Goal: Transaction & Acquisition: Obtain resource

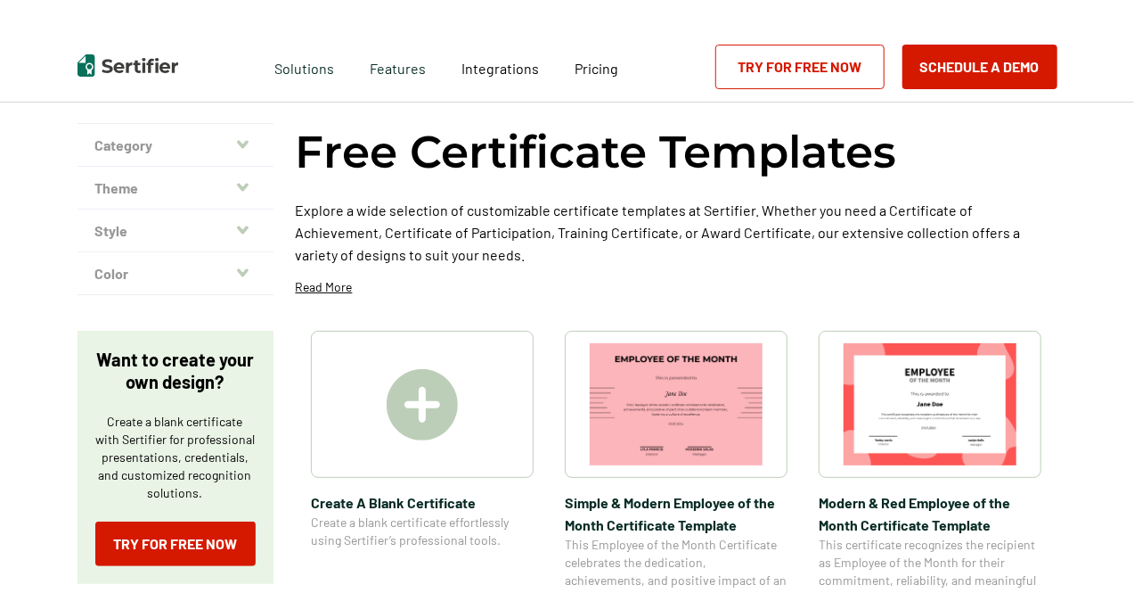
scroll to position [89, 0]
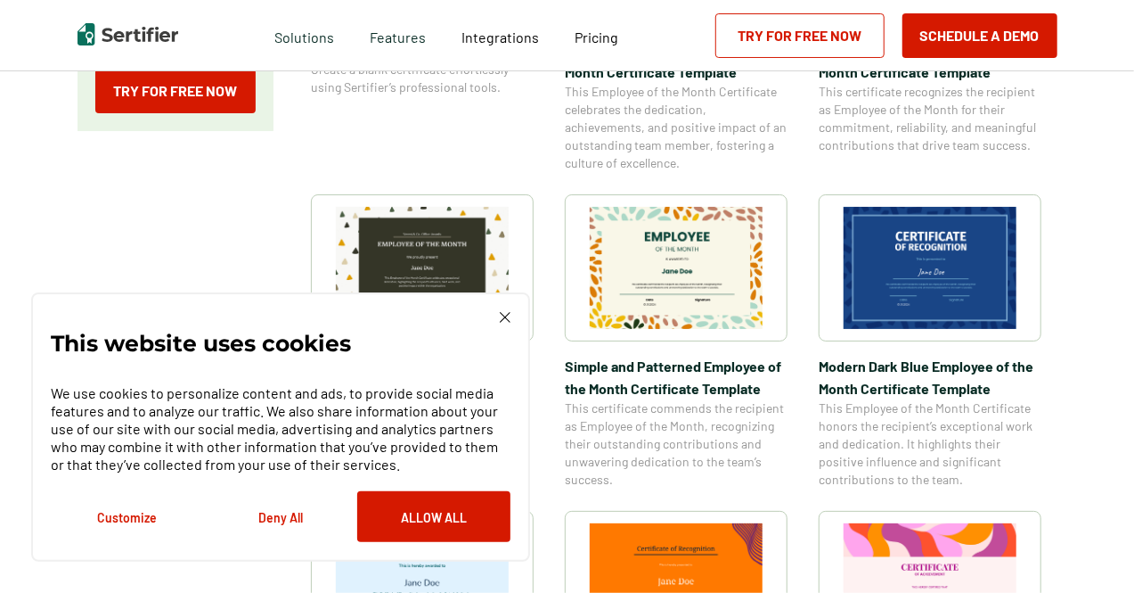
scroll to position [624, 0]
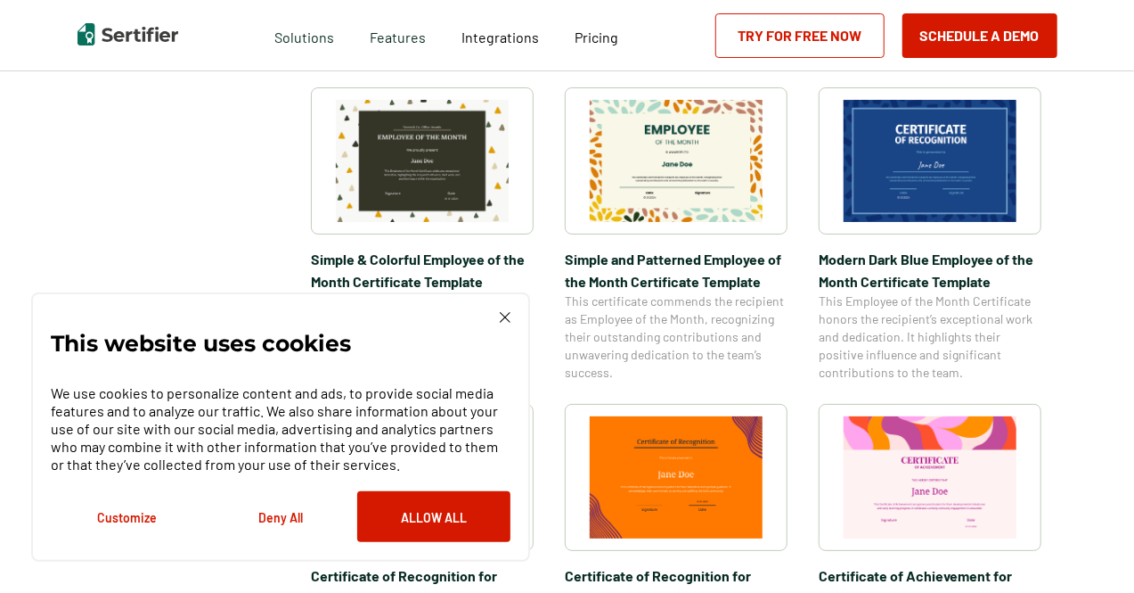
click at [429, 519] on button "Allow All" at bounding box center [433, 516] width 153 height 51
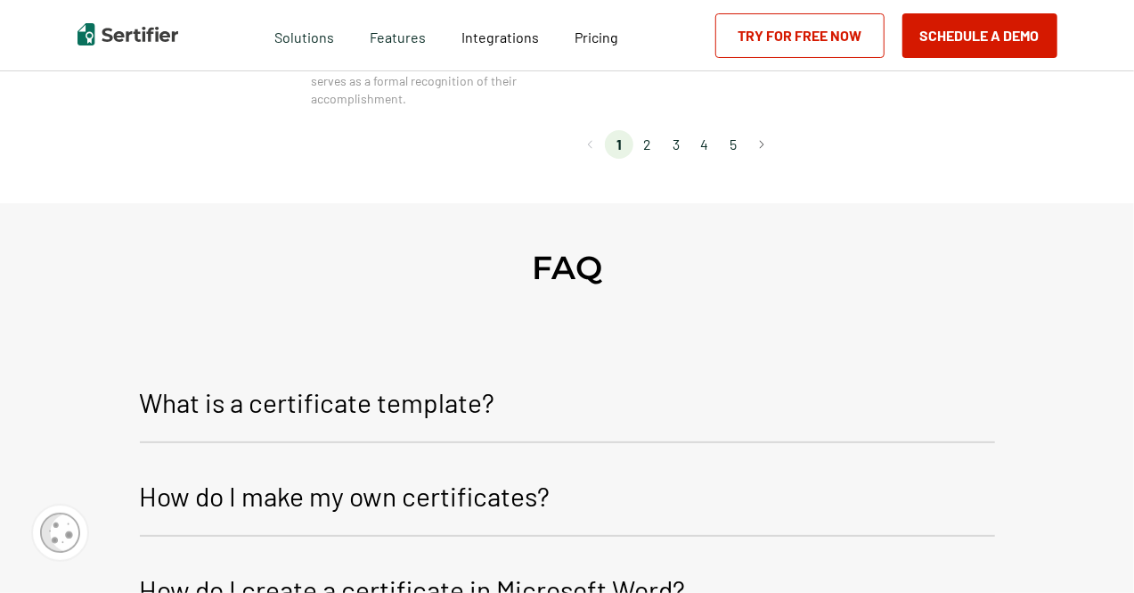
scroll to position [1871, 0]
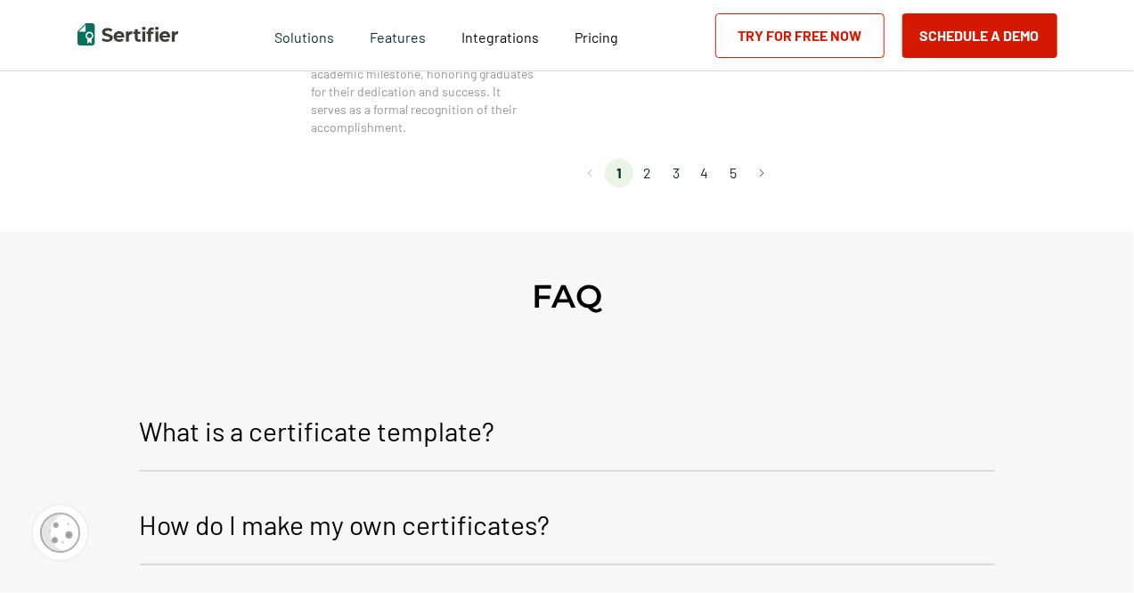
click at [654, 177] on li "2" at bounding box center [647, 173] width 29 height 29
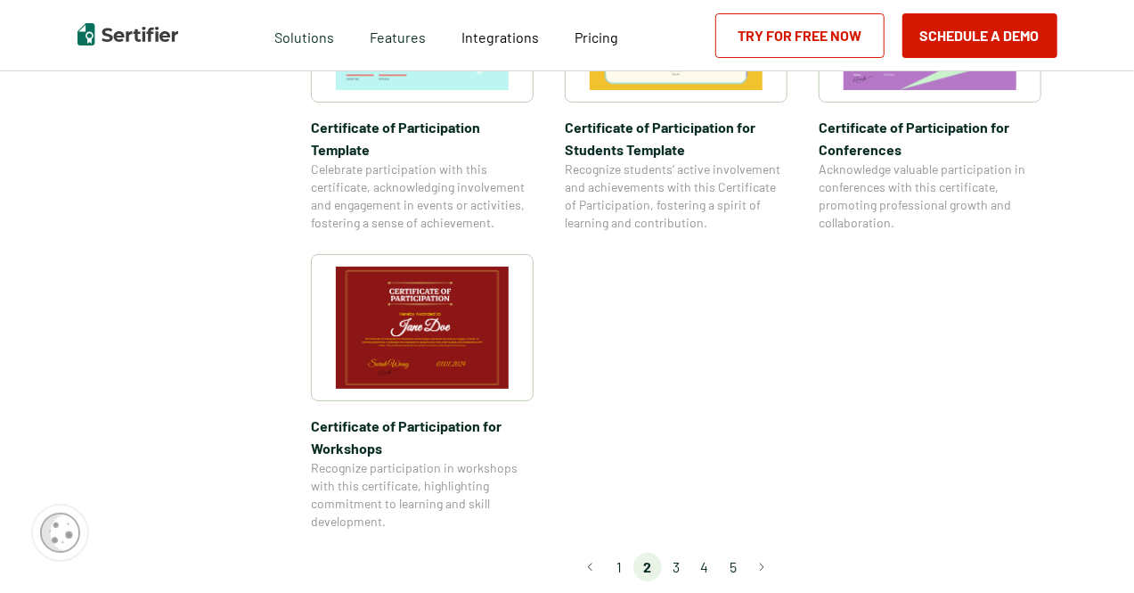
scroll to position [1515, 0]
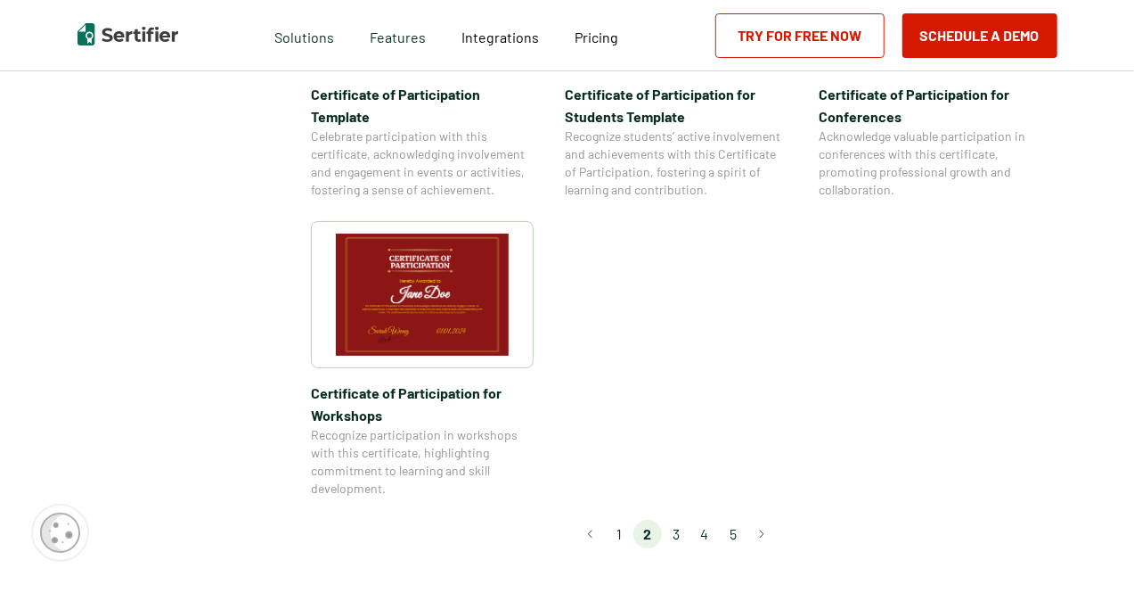
click at [677, 519] on li "3" at bounding box center [676, 533] width 29 height 29
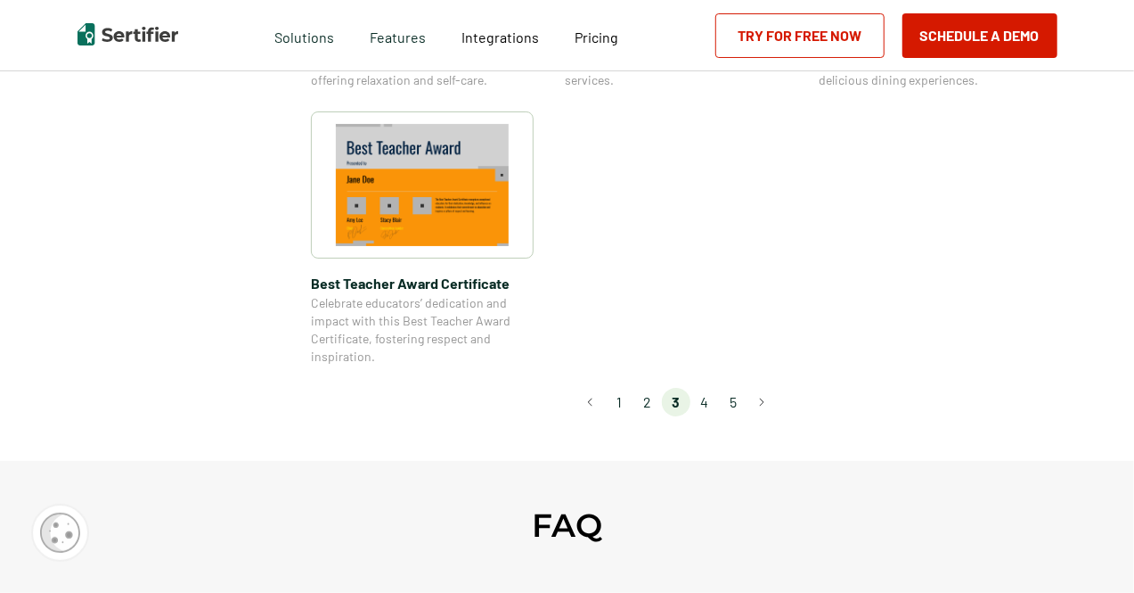
scroll to position [1426, 0]
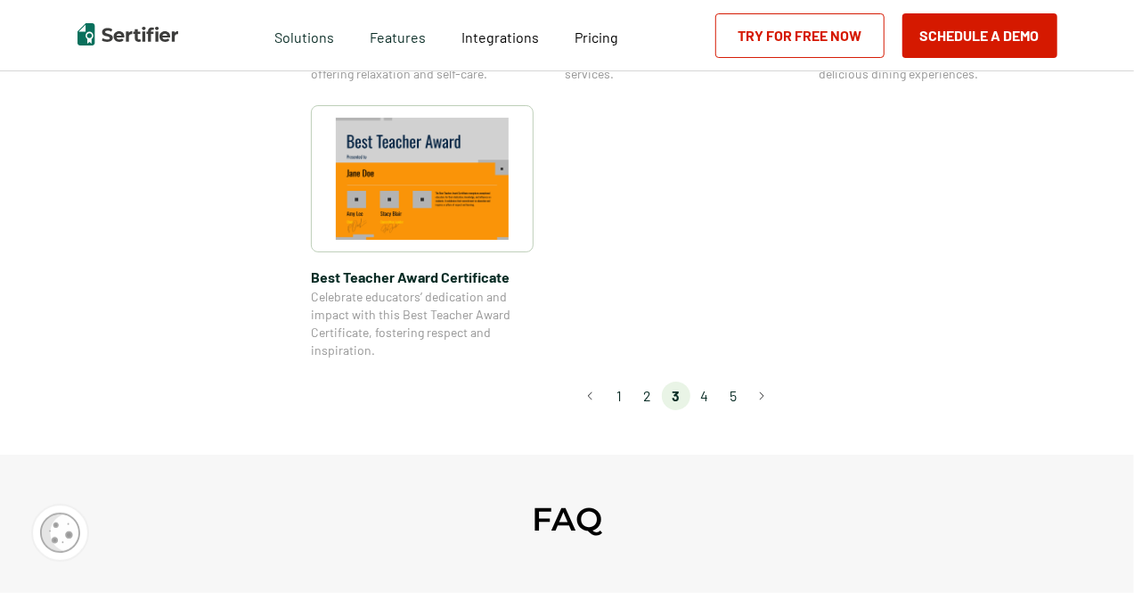
click at [709, 402] on li "4" at bounding box center [705, 395] width 29 height 29
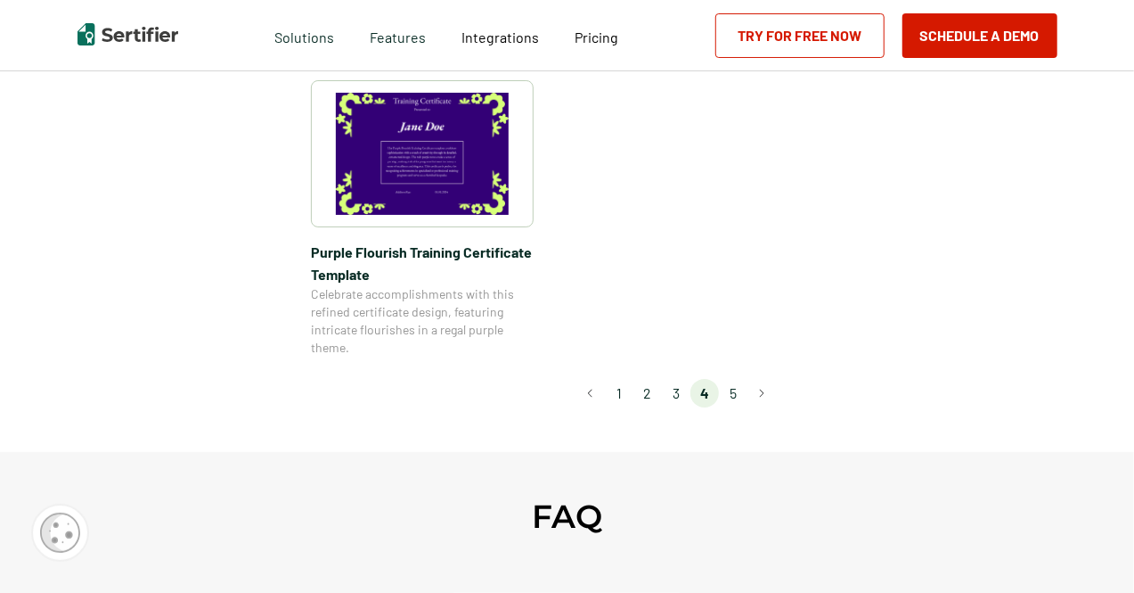
scroll to position [1515, 0]
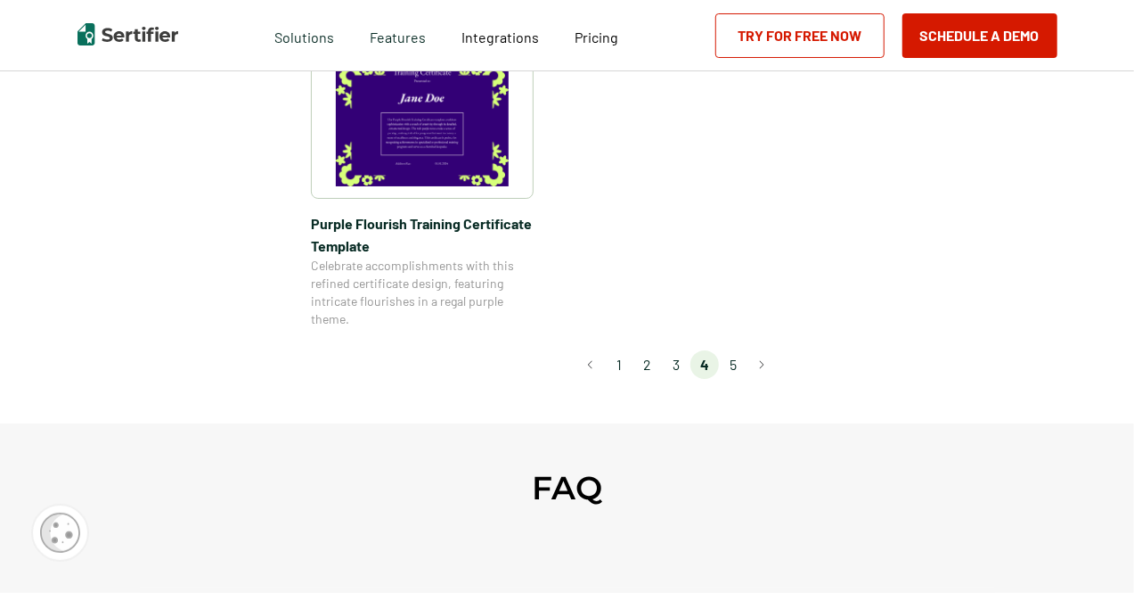
click at [734, 364] on li "5" at bounding box center [733, 364] width 29 height 29
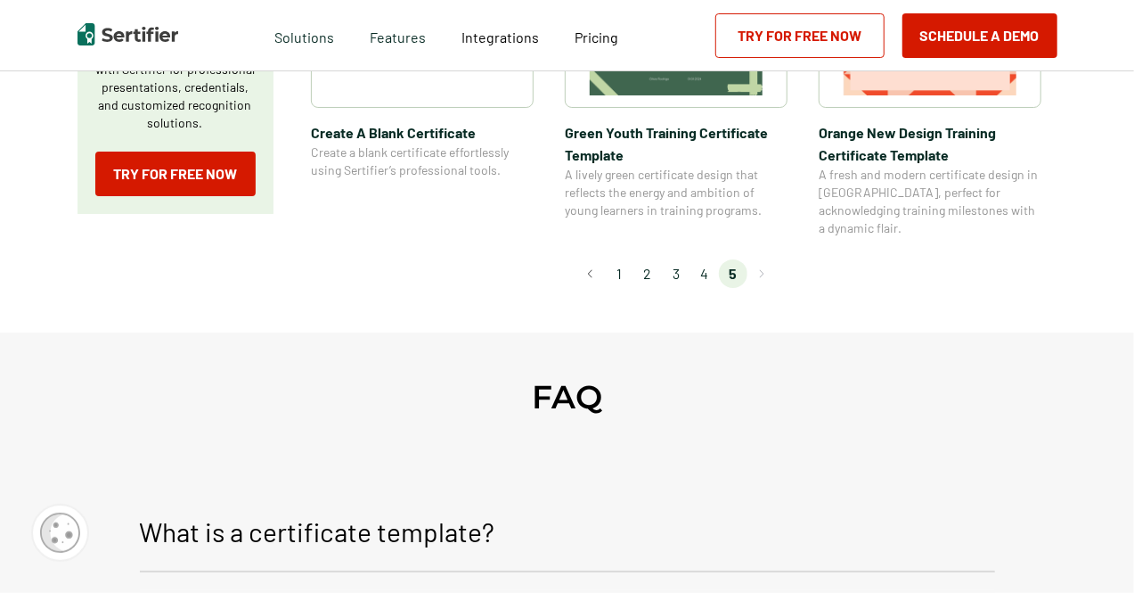
scroll to position [267, 0]
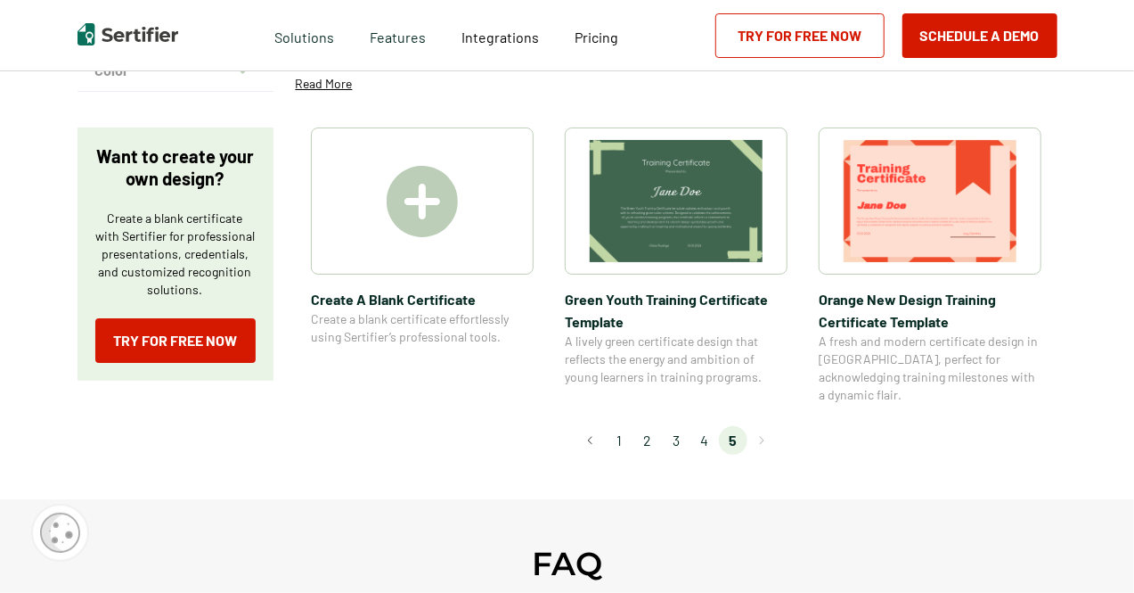
click at [683, 426] on li "3" at bounding box center [676, 440] width 29 height 29
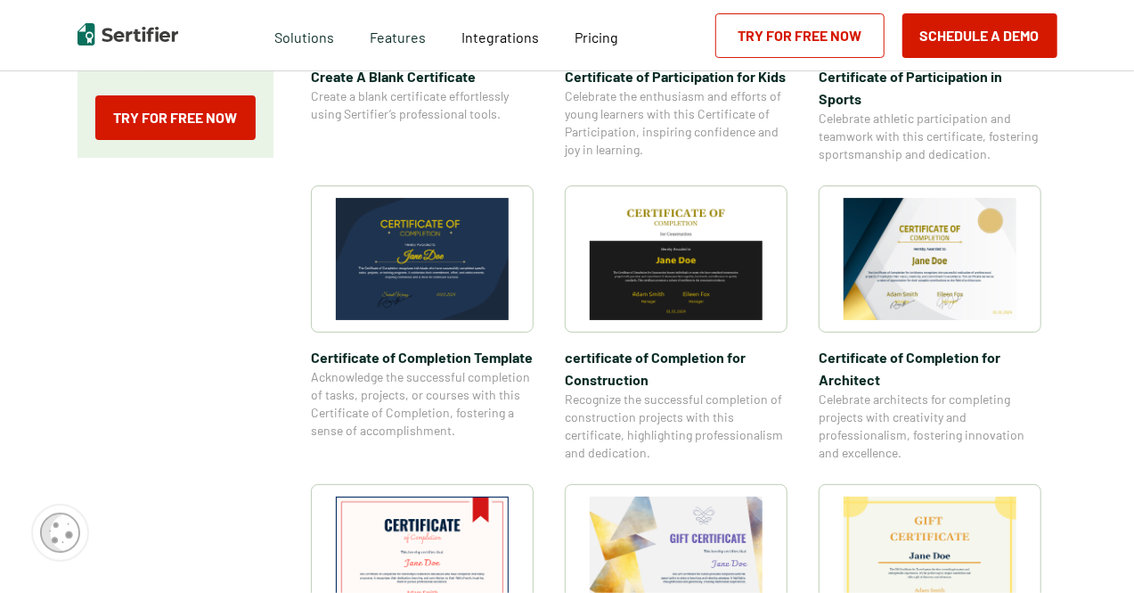
scroll to position [535, 0]
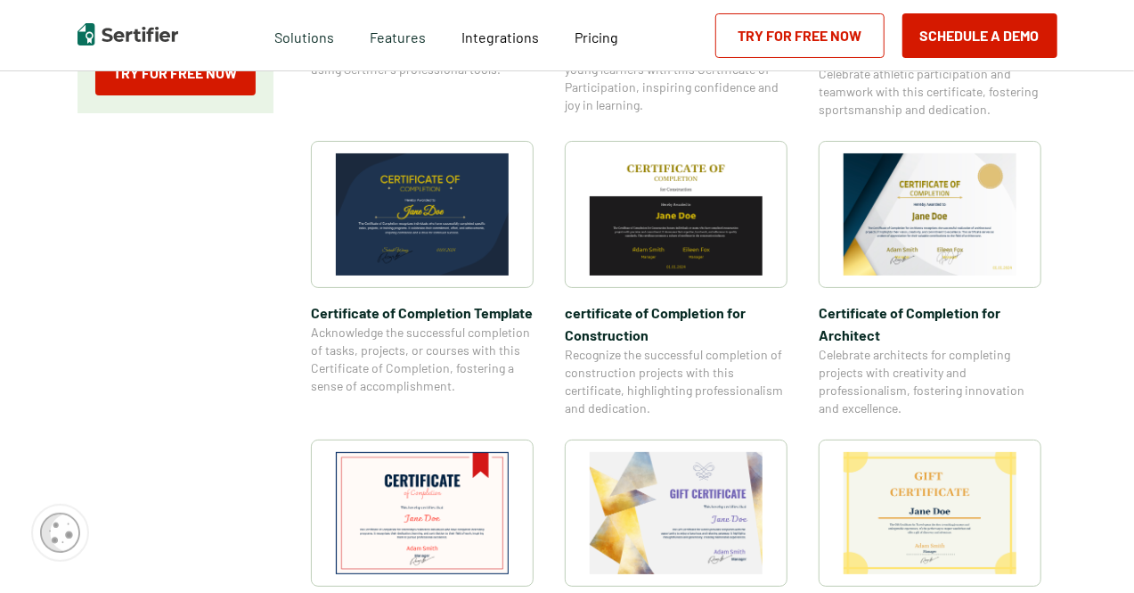
click at [953, 263] on img at bounding box center [930, 214] width 173 height 122
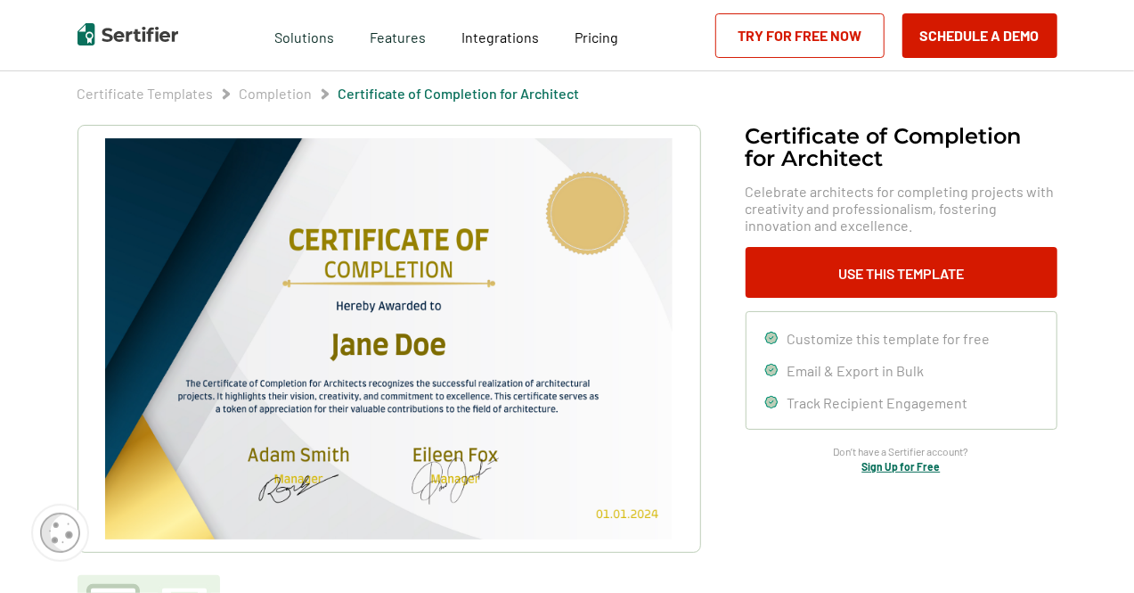
scroll to position [89, 0]
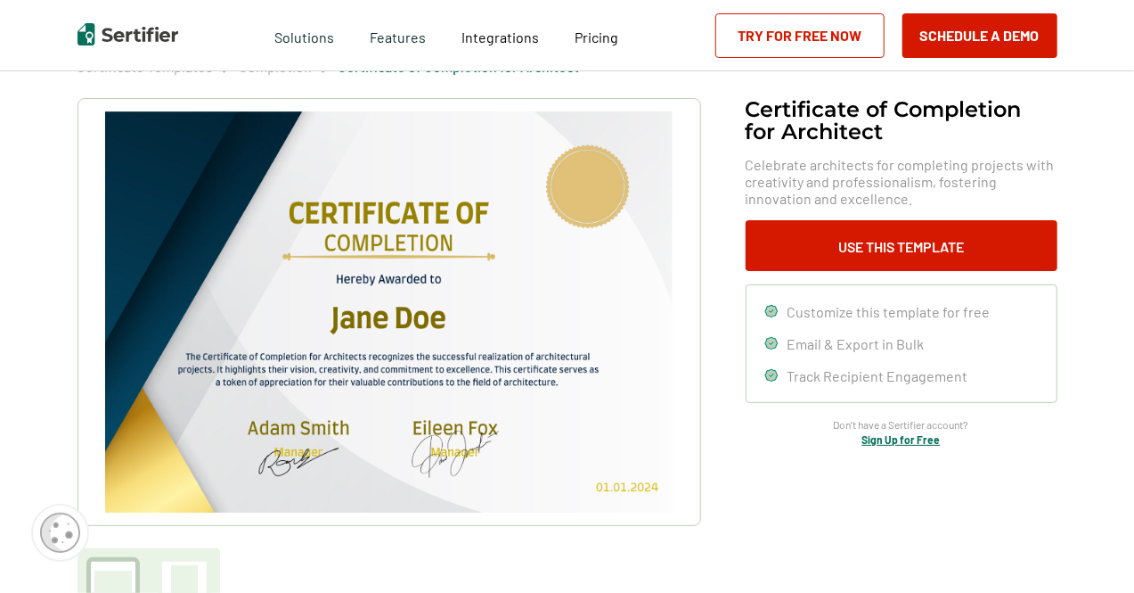
click at [419, 379] on img at bounding box center [388, 311] width 567 height 401
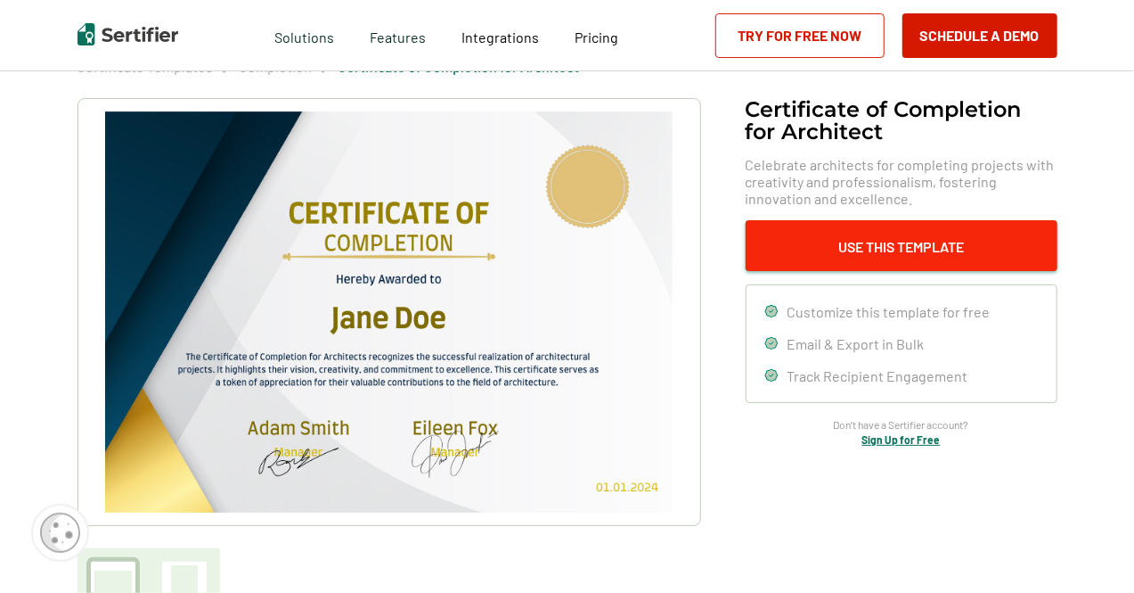
click at [884, 241] on button "Use This Template" at bounding box center [902, 245] width 312 height 51
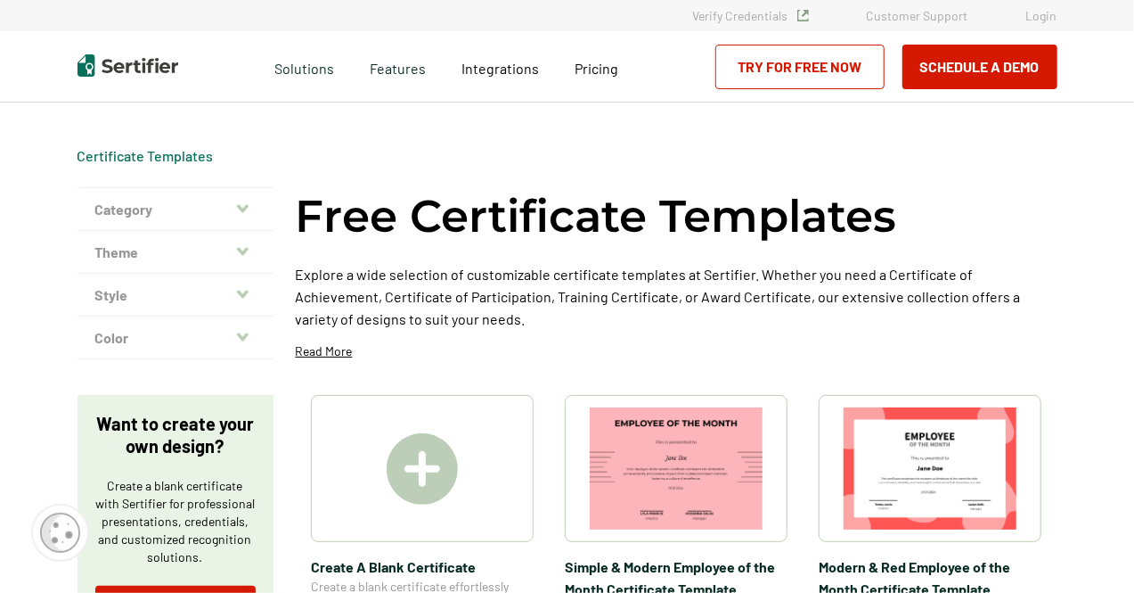
click at [198, 218] on button "Category" at bounding box center [176, 209] width 196 height 43
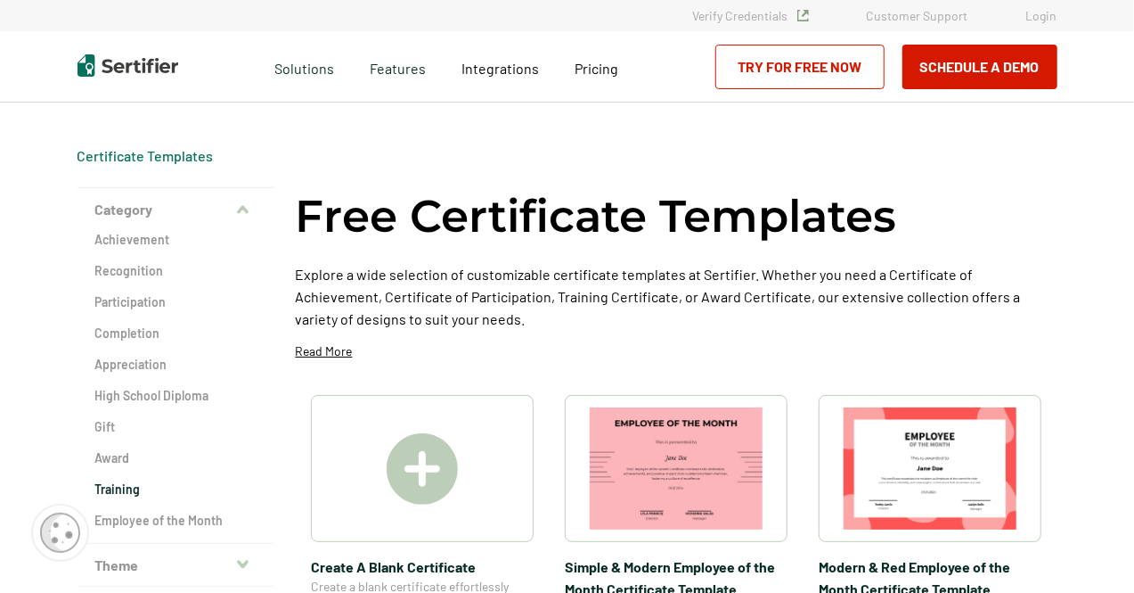
click at [137, 491] on h2 "Training" at bounding box center [175, 489] width 160 height 18
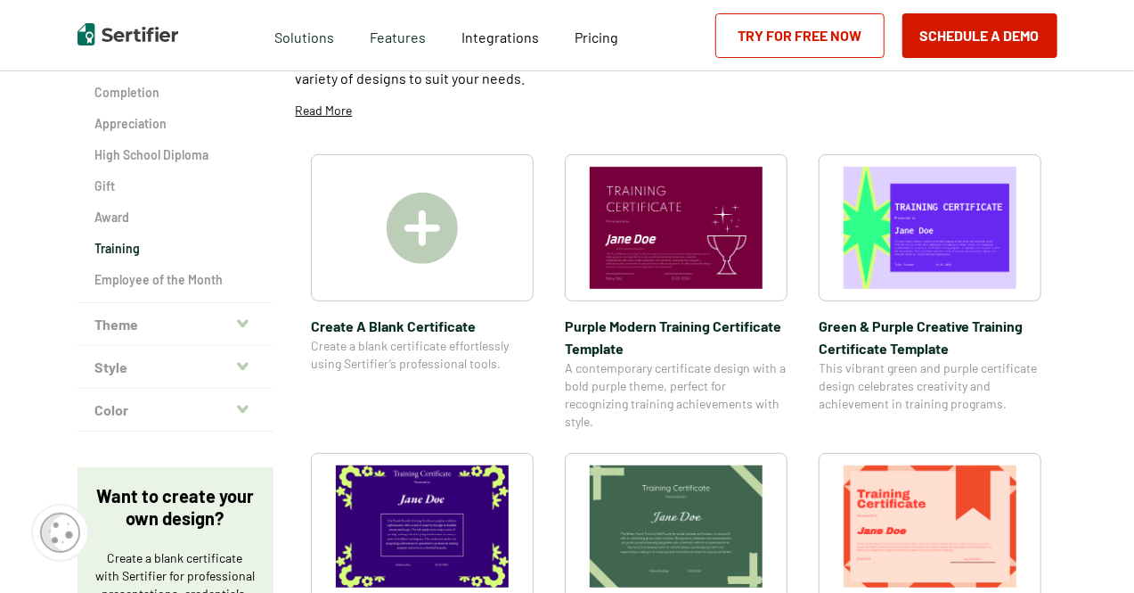
scroll to position [267, 0]
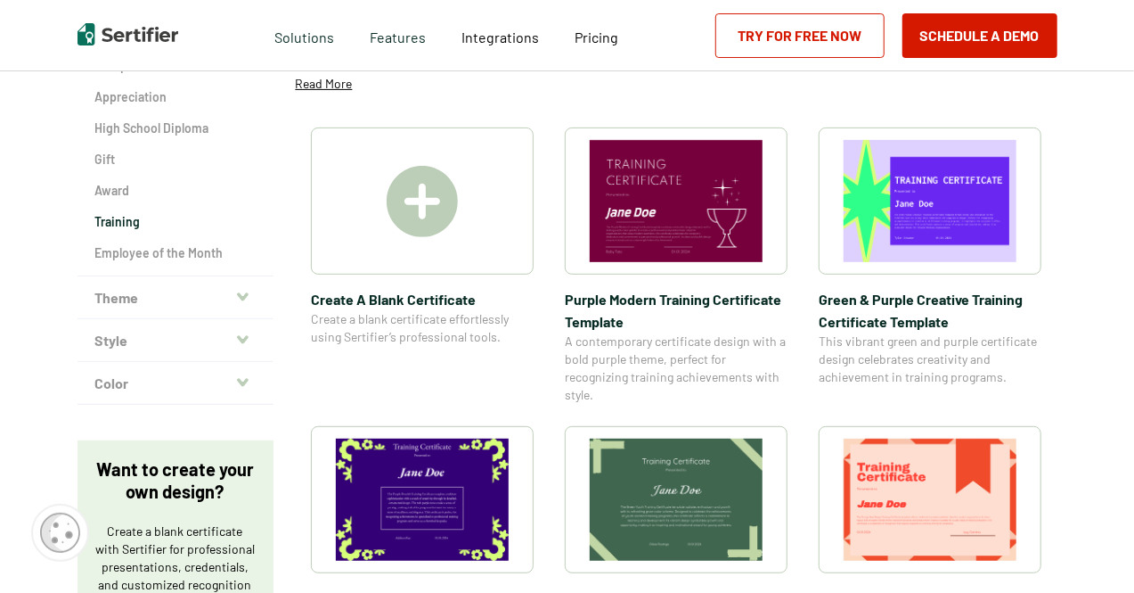
click at [920, 486] on img at bounding box center [930, 499] width 173 height 122
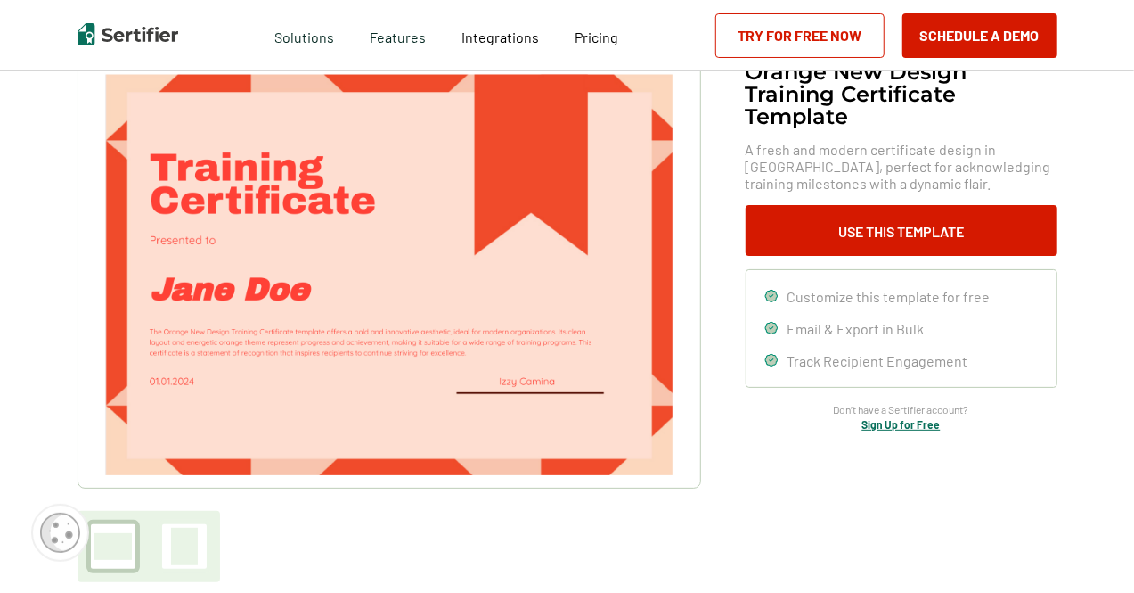
scroll to position [178, 0]
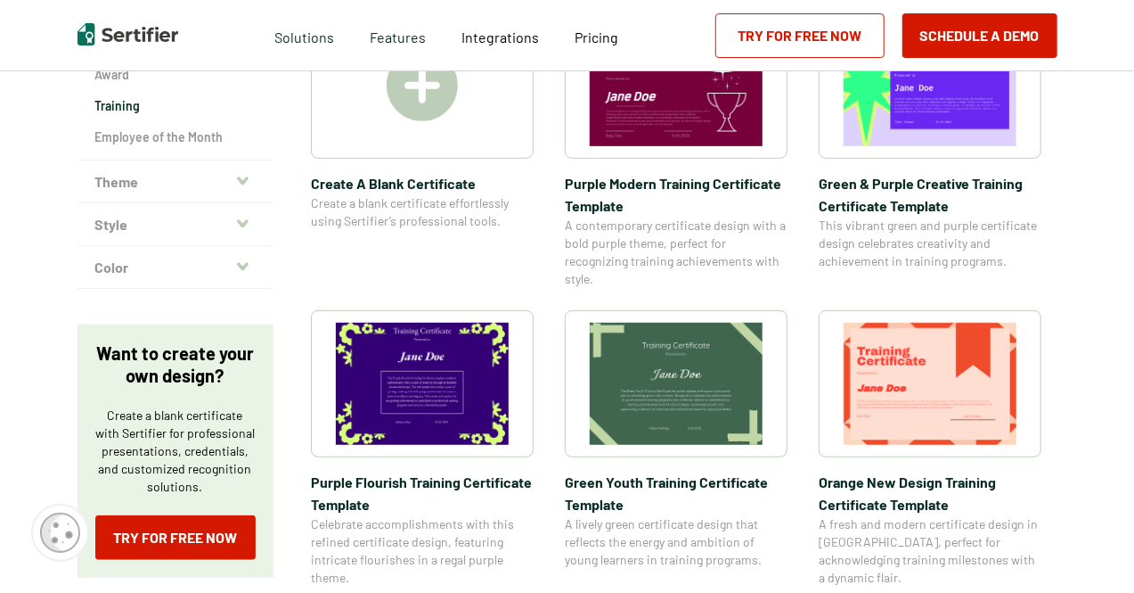
scroll to position [356, 0]
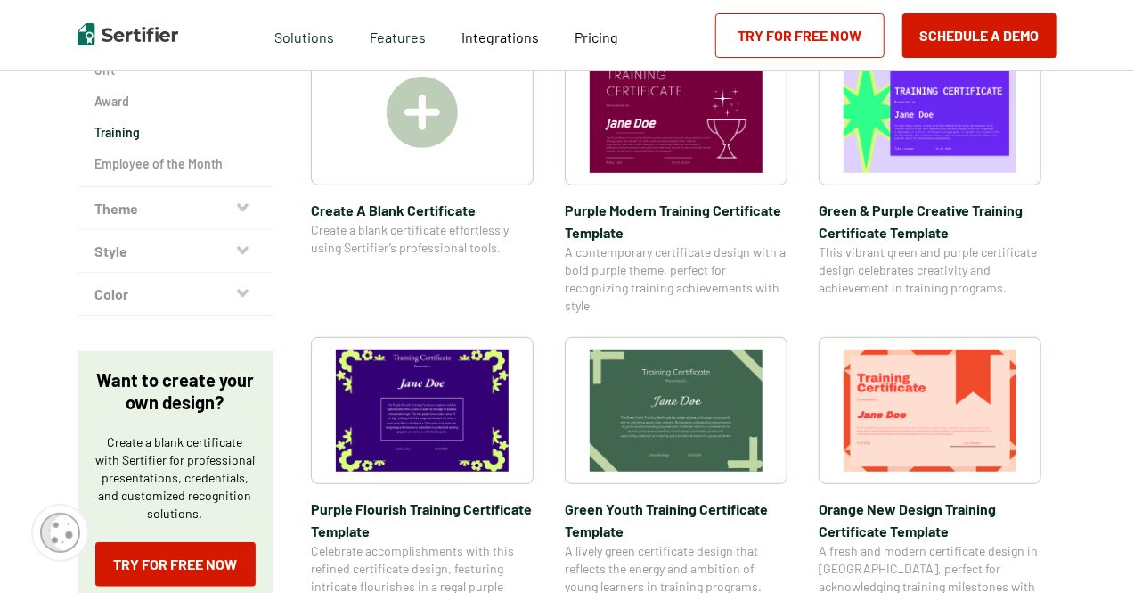
click at [661, 140] on img at bounding box center [676, 112] width 173 height 122
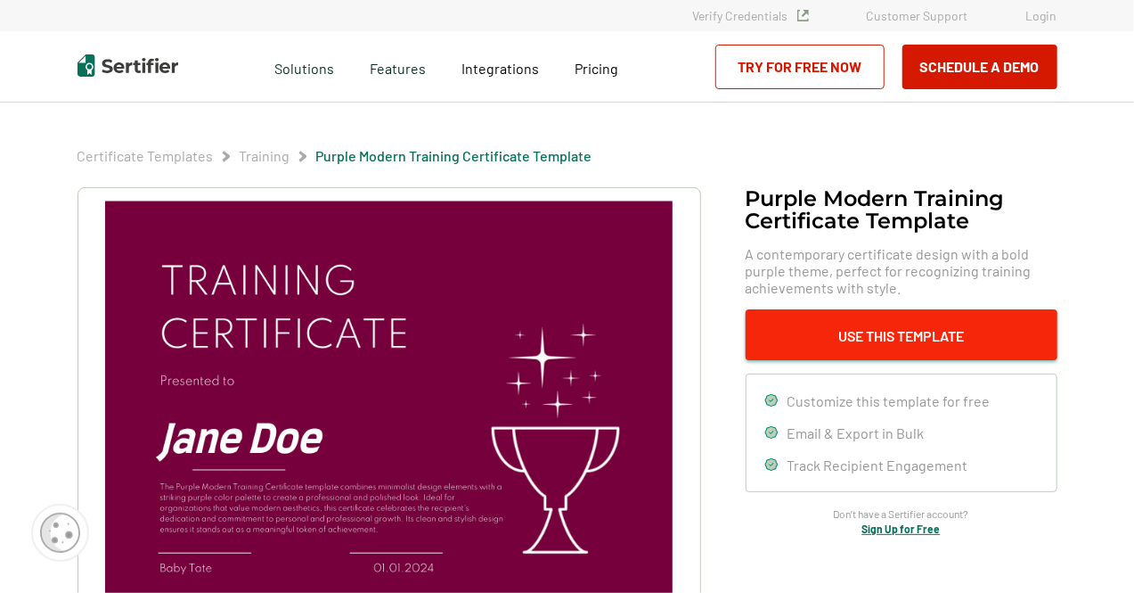
click at [914, 332] on button "Use This Template" at bounding box center [902, 334] width 312 height 51
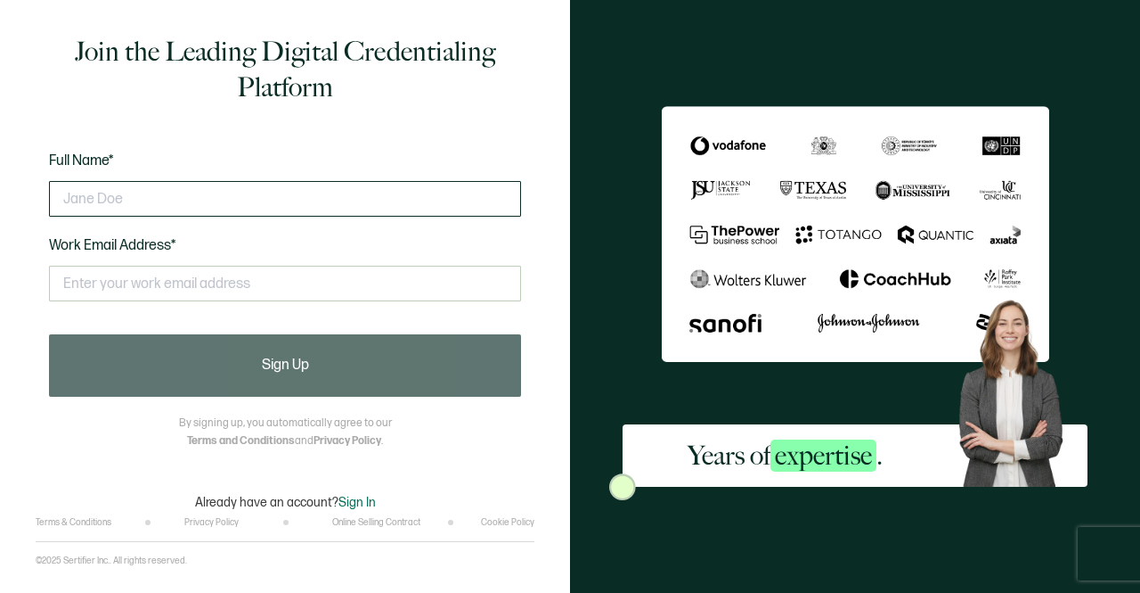
click at [102, 196] on input "text" at bounding box center [285, 199] width 472 height 36
type input "[PERSON_NAME]"
click at [102, 256] on div "Full Name* [PERSON_NAME] Work Email Address* This doesn't look like a valid ema…" at bounding box center [285, 238] width 472 height 176
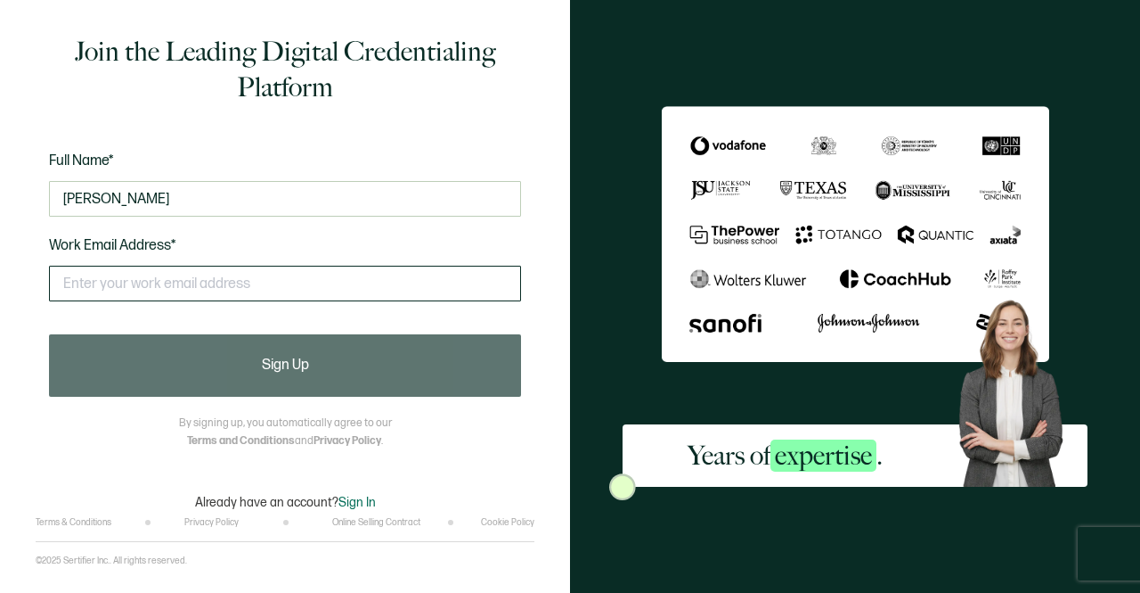
click at [95, 284] on input "text" at bounding box center [285, 284] width 472 height 36
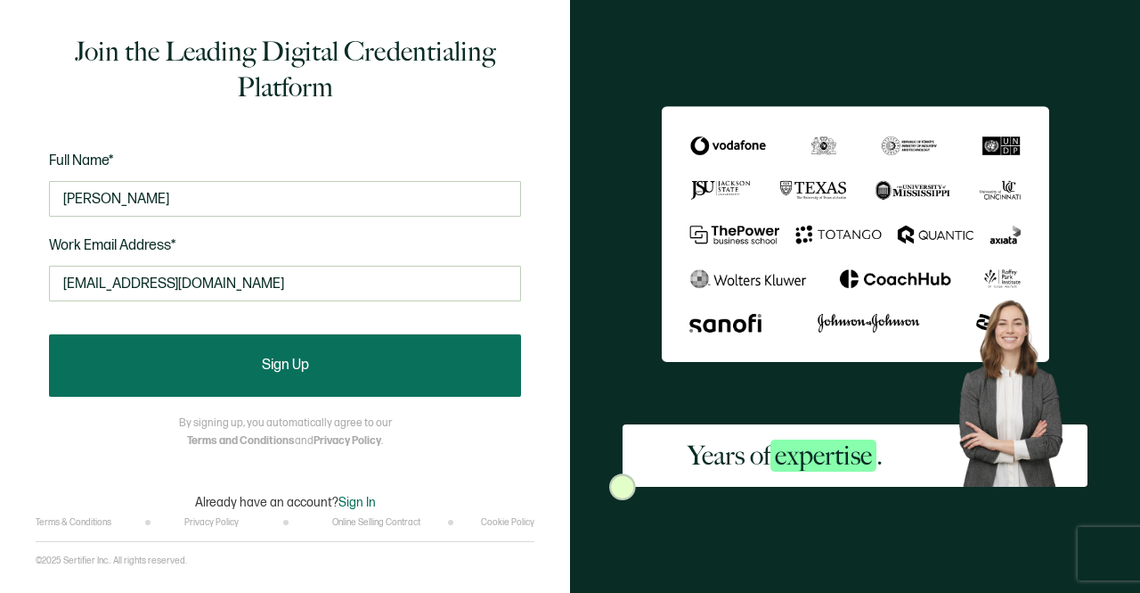
type input "[EMAIL_ADDRESS][DOMAIN_NAME]"
click at [280, 363] on span "Sign Up" at bounding box center [285, 365] width 47 height 14
